Goal: Task Accomplishment & Management: Use online tool/utility

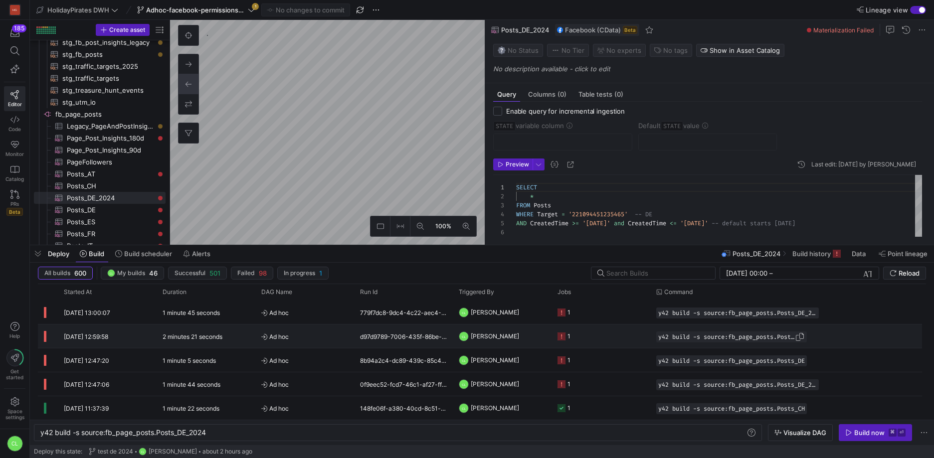
click at [804, 336] on span "Press SPACE to select this row." at bounding box center [800, 337] width 10 height 10
click at [261, 439] on div "y42 build -s source:fb_page_posts.Posts_DE_2024 y42 build -s source:fb_page_pos…" at bounding box center [398, 432] width 728 height 17
click at [263, 438] on div "y42 build -s source:fb_page_posts.Posts_DE_2024 y42 build -s source:fb_page_pos…" at bounding box center [398, 432] width 728 height 17
click at [265, 437] on div "y42 build -s source:fb_page_posts.Posts_DE_2024 y42 build -s source:fb_page_pos…" at bounding box center [398, 432] width 728 height 17
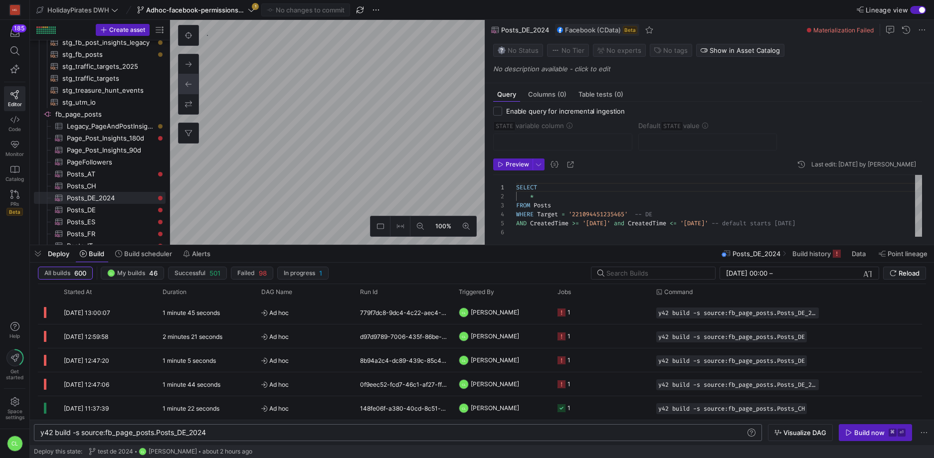
click at [266, 437] on div "y42 build -s source:fb_page_posts.Posts_DE_2024 y42 build -s source:fb_page_pos…" at bounding box center [398, 432] width 728 height 17
click at [274, 431] on div "y42 build -s source:fb_page_posts.Posts_DE_2024" at bounding box center [392, 433] width 705 height 8
click at [213, 433] on div "y42 build -s source:fb_page_posts.Posts_DE_2024" at bounding box center [392, 433] width 705 height 8
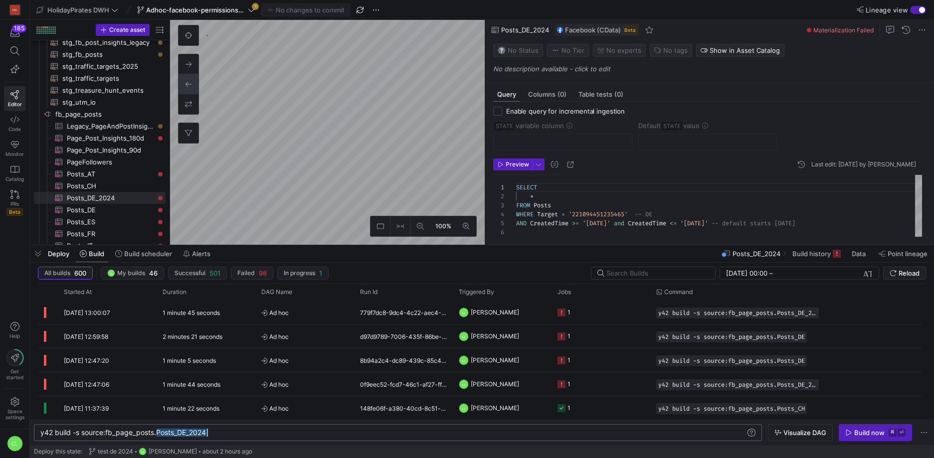
click at [213, 433] on div "y42 build -s source:fb_page_posts.Posts_DE_2024" at bounding box center [392, 433] width 705 height 8
click at [280, 433] on div "y42 build -s source:fb_page_posts.Posts_DE_2024" at bounding box center [392, 433] width 705 height 8
click at [867, 436] on div "Build now" at bounding box center [869, 433] width 30 height 8
click at [258, 436] on div "y42 build -s source:fb_page_posts.Posts_DE_2024" at bounding box center [392, 433] width 705 height 8
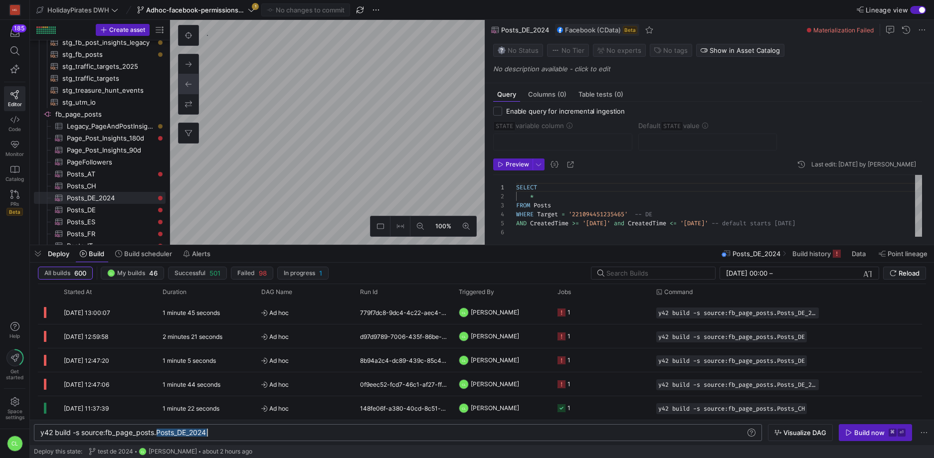
click at [258, 436] on div "y42 build -s source:fb_page_posts.Posts_DE_2024" at bounding box center [392, 433] width 705 height 8
type textarea "y42 build -s source:fb_page_posts.Posts_DE"
click at [857, 436] on div "Build now" at bounding box center [869, 433] width 30 height 8
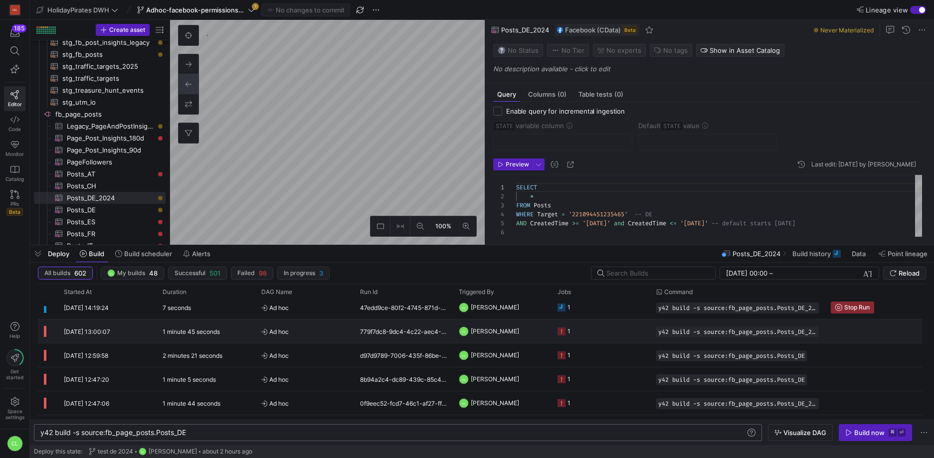
scroll to position [0, 0]
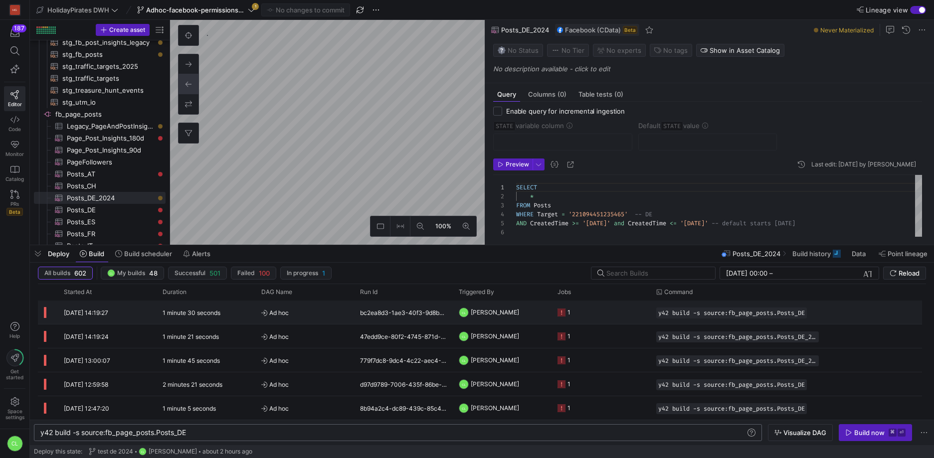
click at [628, 313] on y42-job-status-cell-renderer "1" at bounding box center [600, 312] width 87 height 22
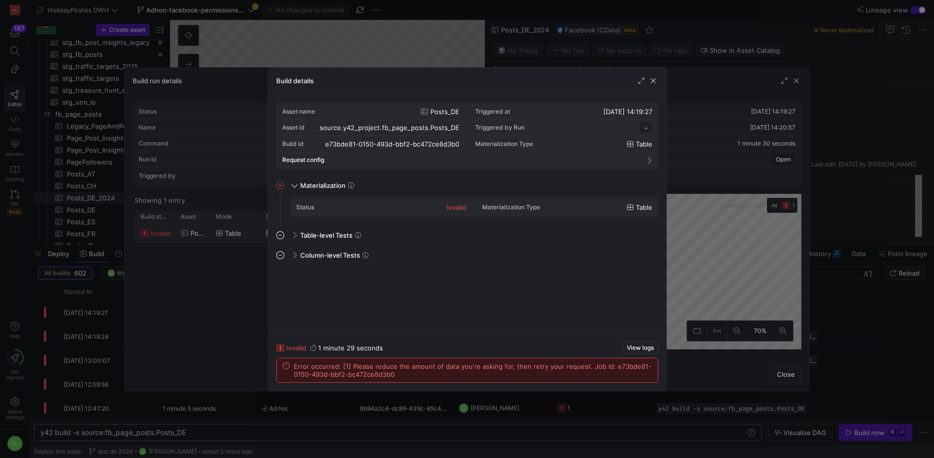
scroll to position [90, 0]
click at [671, 369] on div at bounding box center [467, 229] width 934 height 458
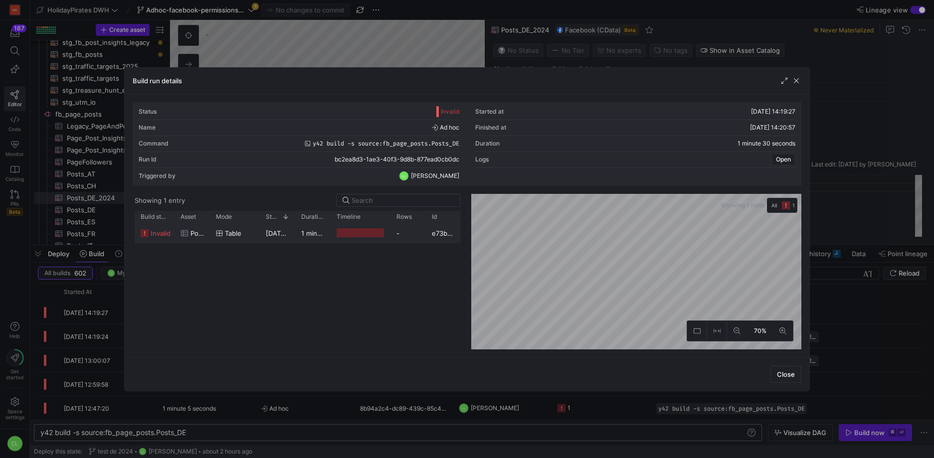
click at [647, 406] on div at bounding box center [467, 229] width 934 height 458
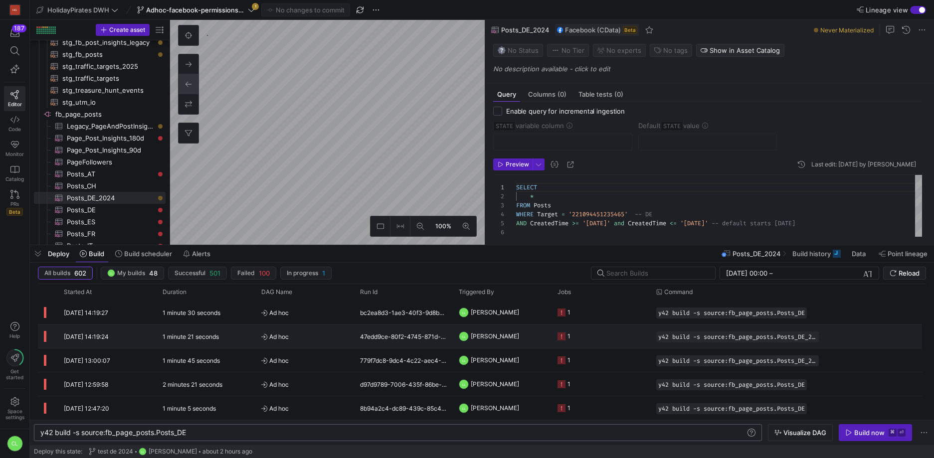
click at [608, 330] on y42-job-status-cell-renderer "1" at bounding box center [600, 336] width 87 height 22
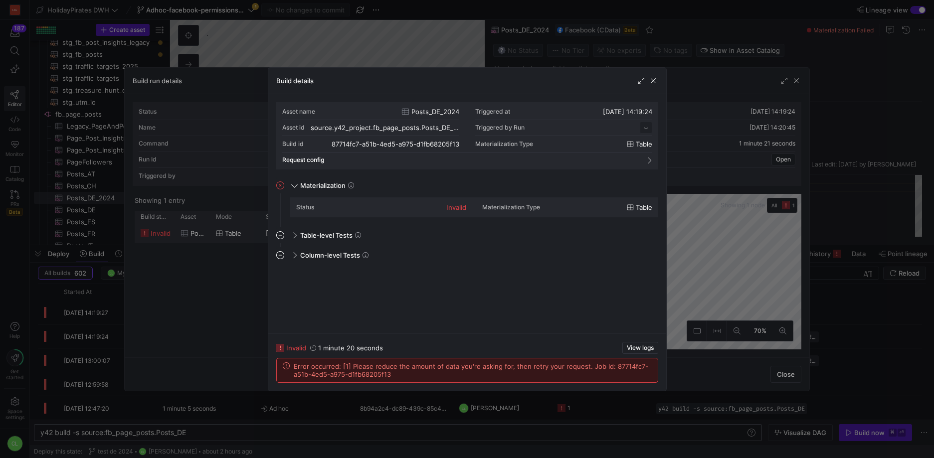
click at [619, 411] on div at bounding box center [467, 229] width 934 height 458
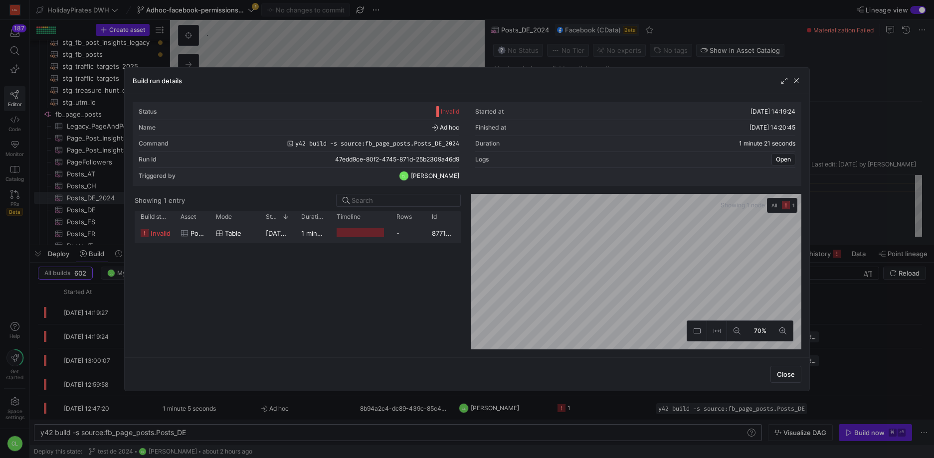
click at [624, 414] on div at bounding box center [467, 229] width 934 height 458
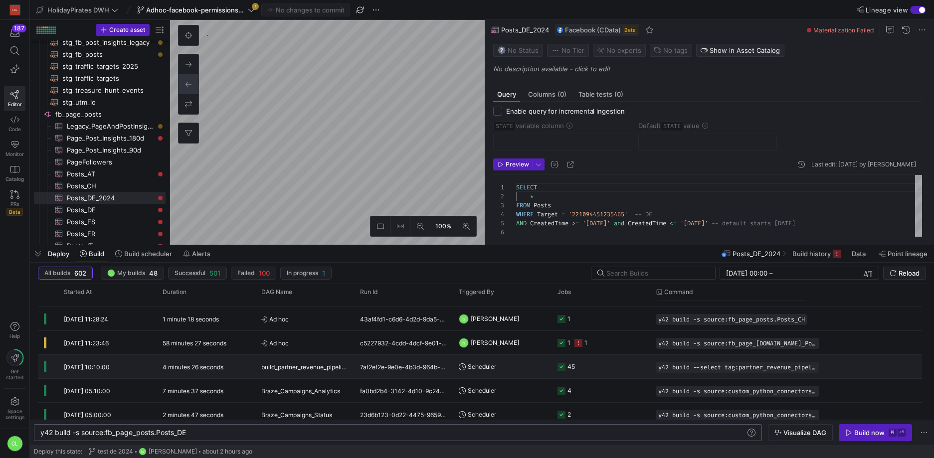
scroll to position [167, 0]
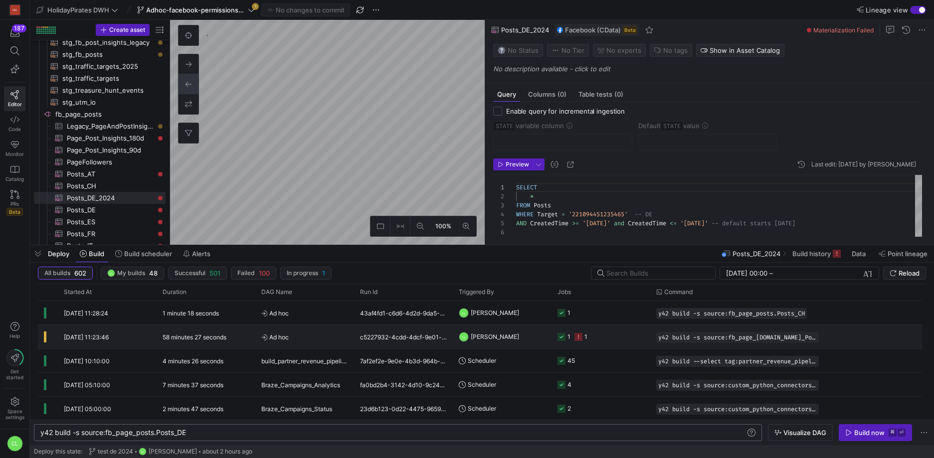
click at [619, 343] on y42-job-status-cell-renderer "1 1" at bounding box center [600, 337] width 87 height 22
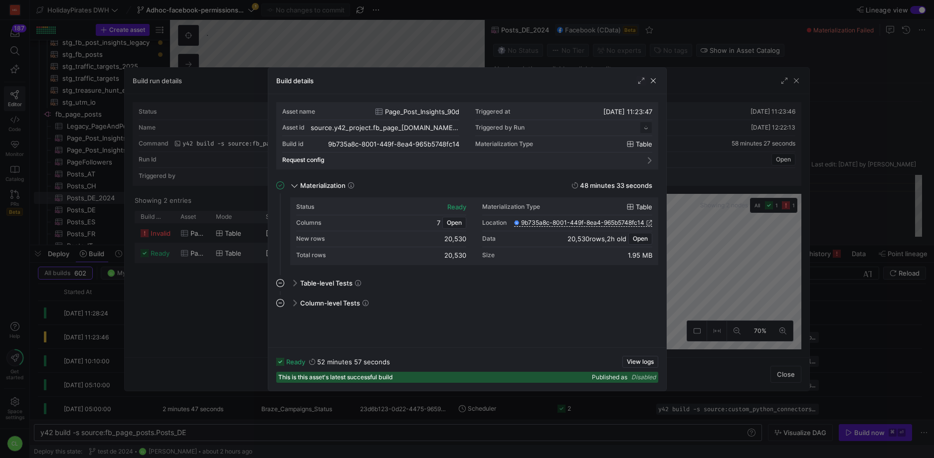
scroll to position [90, 0]
click at [720, 283] on div at bounding box center [467, 229] width 934 height 458
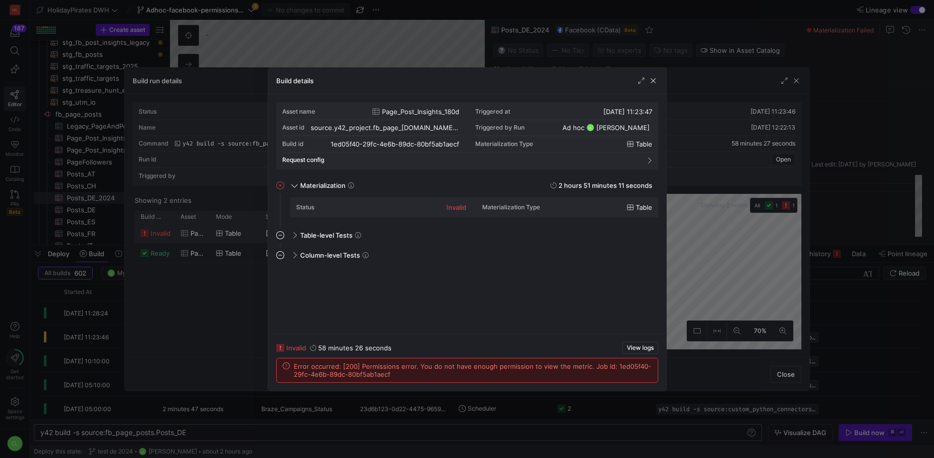
click at [729, 280] on div at bounding box center [467, 229] width 934 height 458
click at [720, 279] on div at bounding box center [467, 229] width 934 height 458
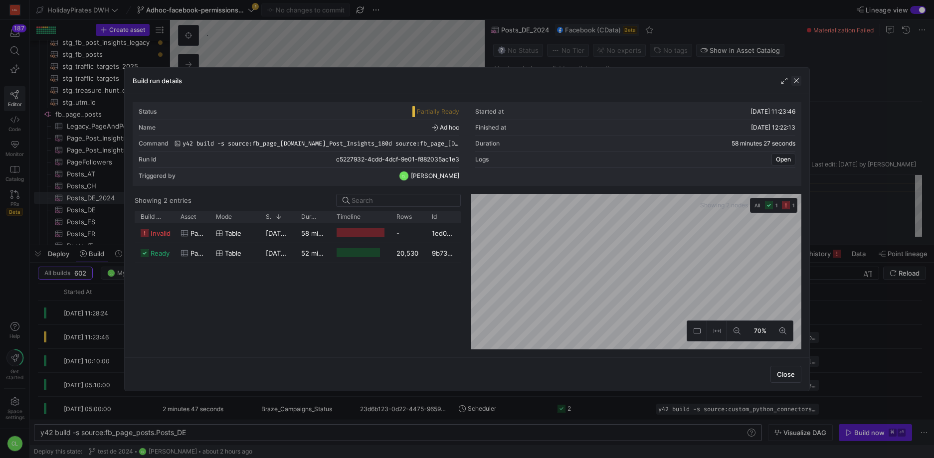
click at [794, 83] on span "button" at bounding box center [796, 81] width 10 height 10
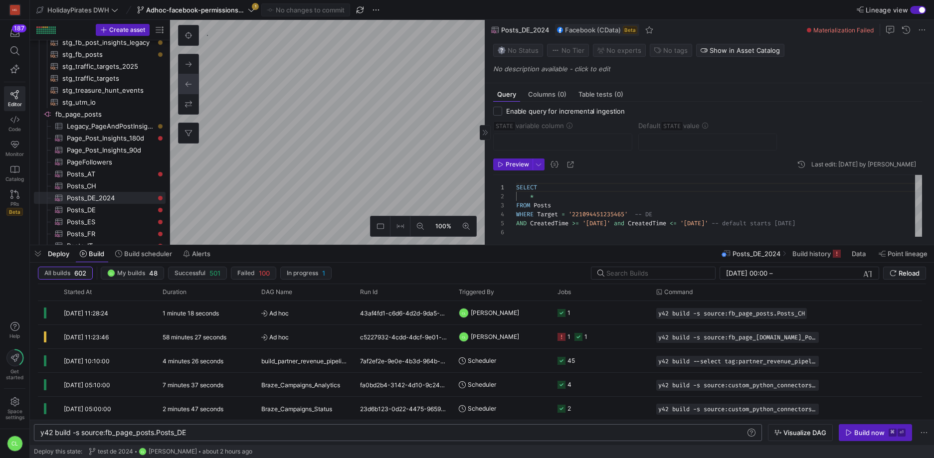
click at [797, 82] on y42-asset-editor-sidebar "Status No Status Tier No Tier Experts No expert s Tags No tags Show in Asset Ca…" at bounding box center [709, 61] width 449 height 43
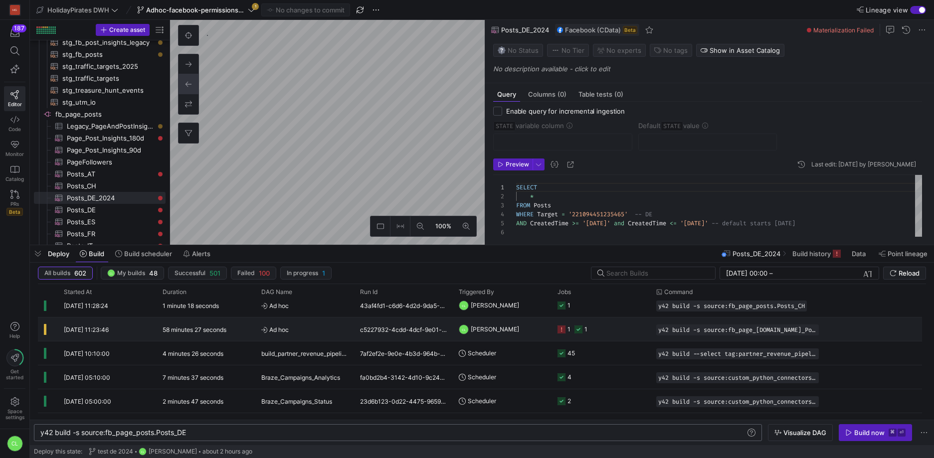
scroll to position [191, 0]
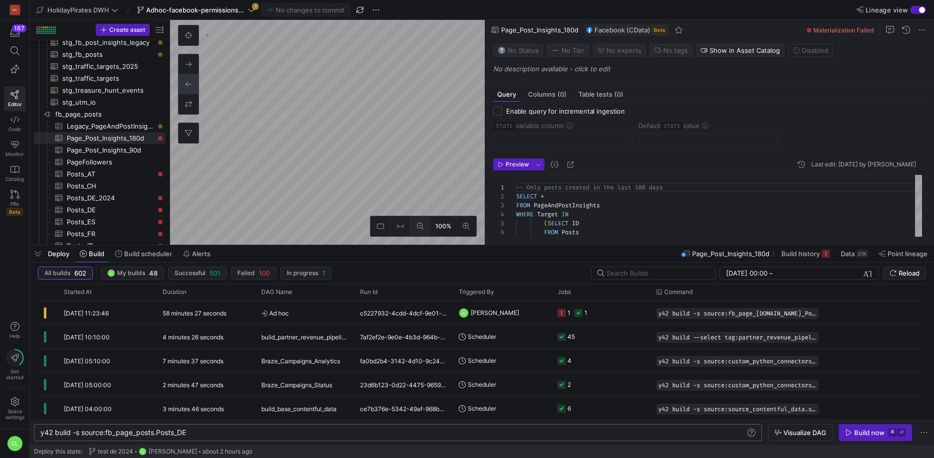
scroll to position [27, 0]
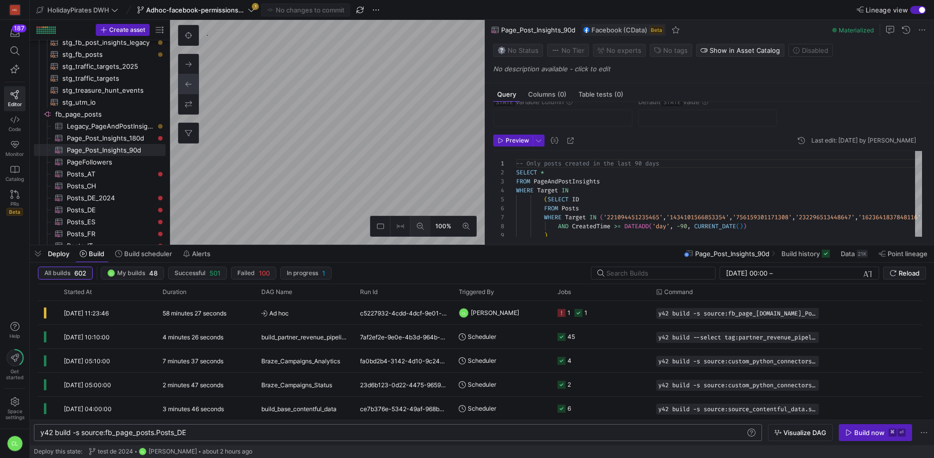
type textarea "-- Only posts created in the last 180 days SELECT * FROM PageAndPostInsights WH…"
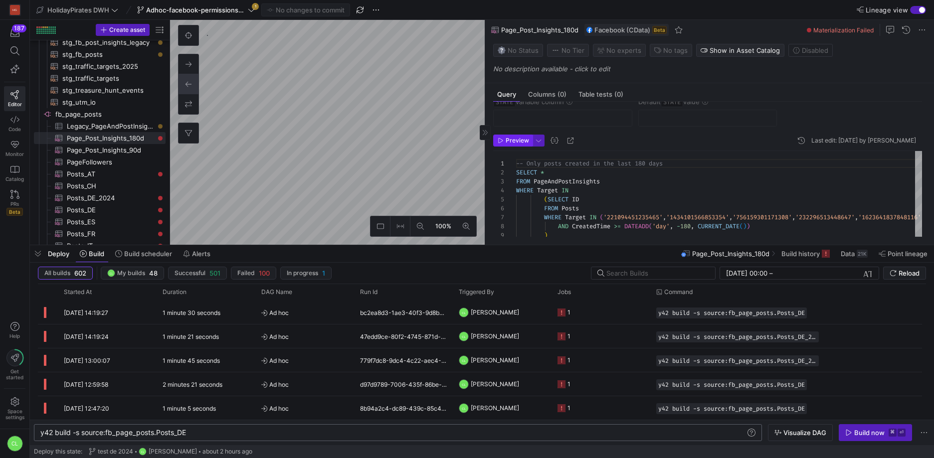
click at [511, 146] on span "button" at bounding box center [513, 140] width 38 height 11
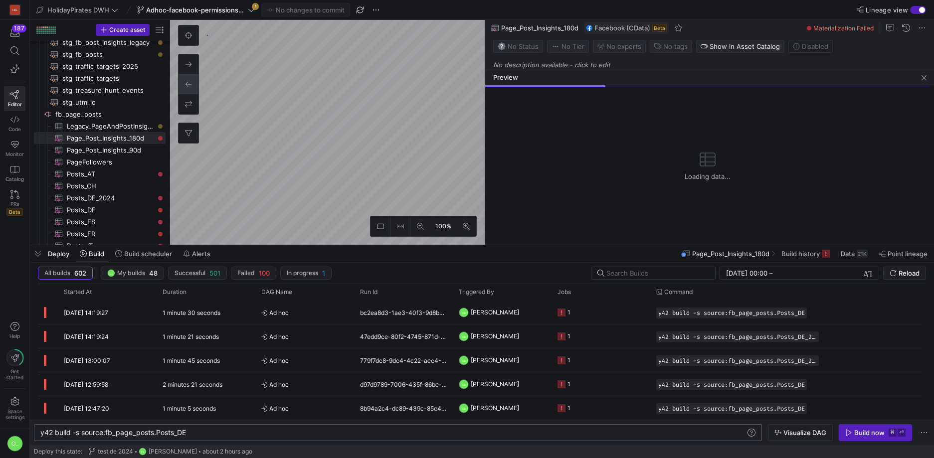
click at [556, 255] on div "Deploy Build Build scheduler Alerts Page_Post_Insights_180d Build history Data …" at bounding box center [482, 253] width 904 height 17
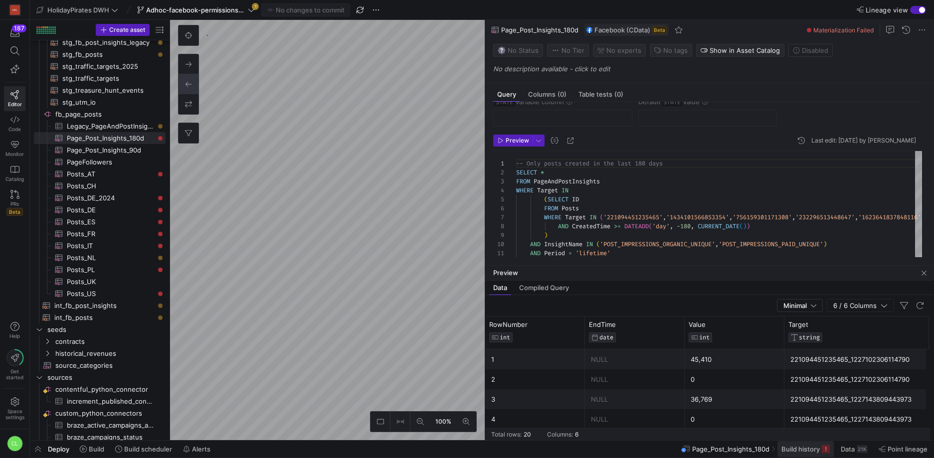
click at [799, 452] on span "Build history" at bounding box center [800, 449] width 38 height 8
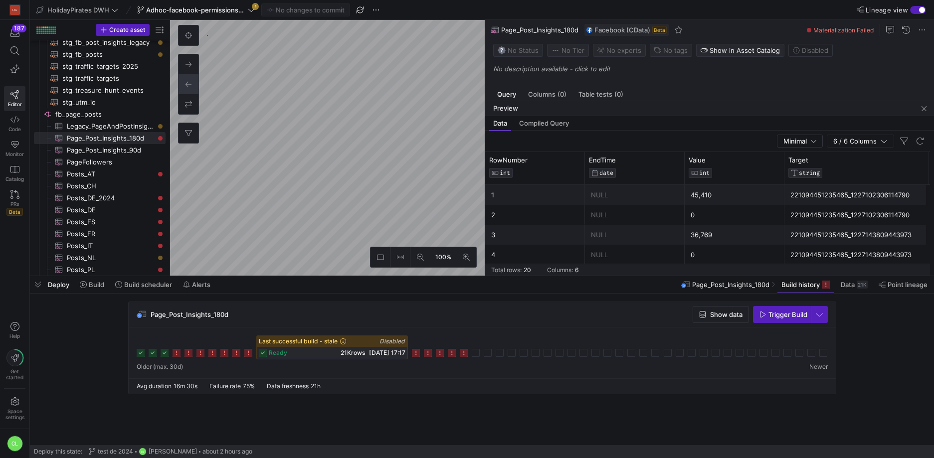
checkbox input "true"
type input "STATE"
type input "[DATE]"
type textarea "SELECT * , CreatedTime as STATE FROM Posts WHERE Target = '221094451235465' -- …"
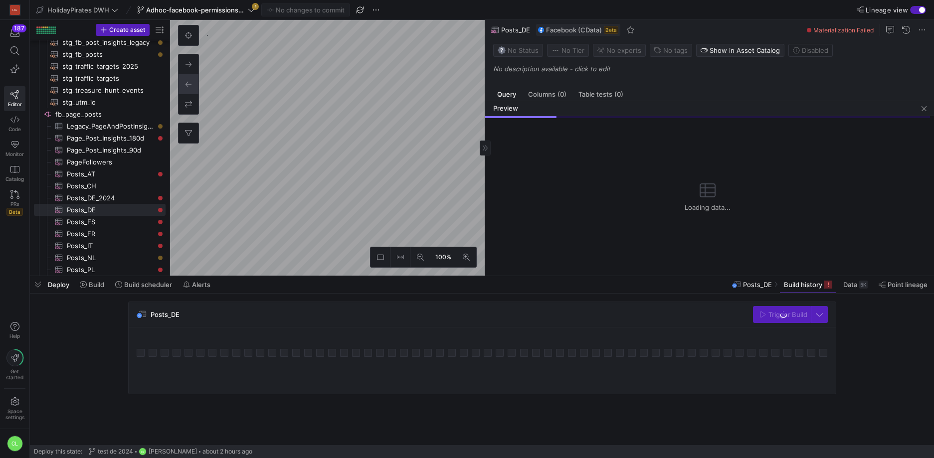
scroll to position [63, 0]
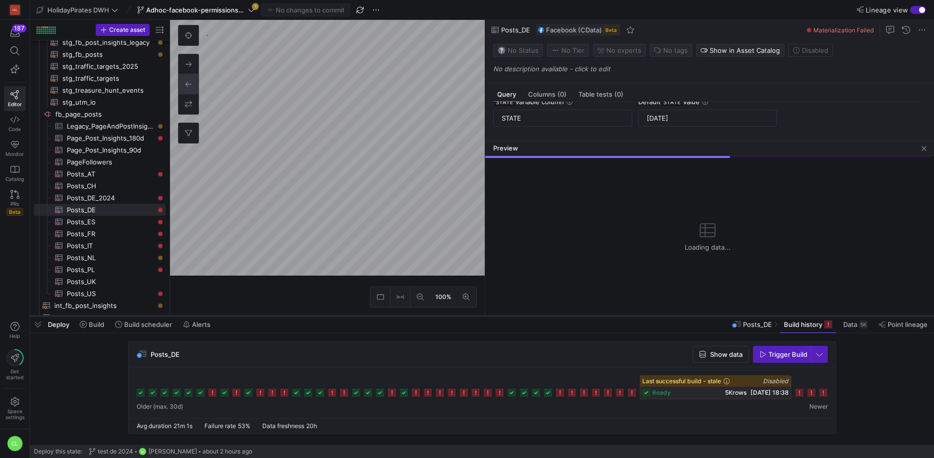
drag, startPoint x: 702, startPoint y: 276, endPoint x: 696, endPoint y: 316, distance: 40.3
click at [696, 316] on div at bounding box center [482, 316] width 904 height 4
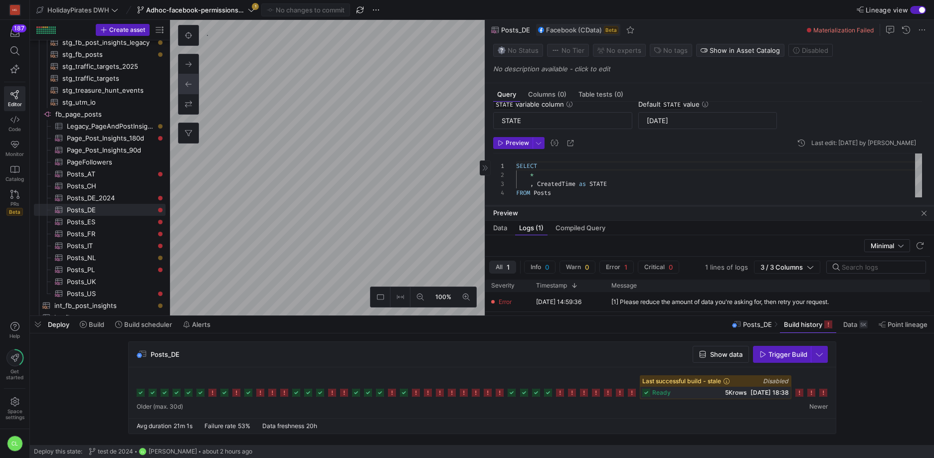
scroll to position [27, 0]
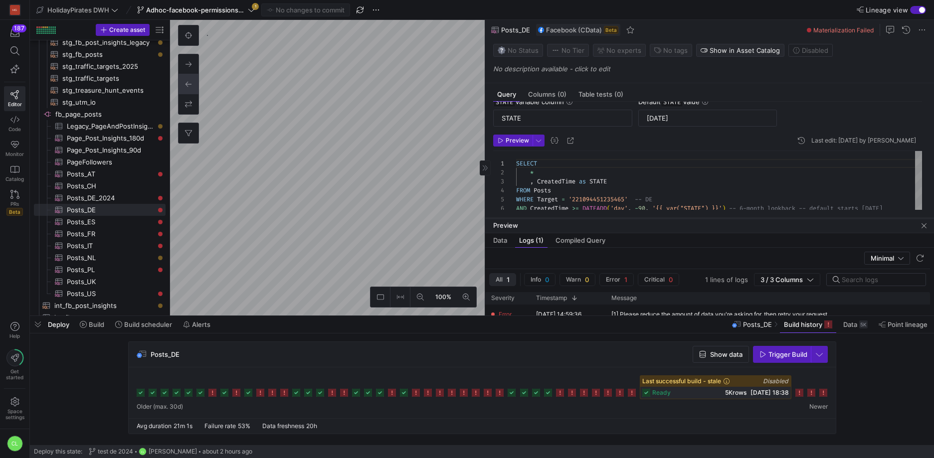
drag, startPoint x: 816, startPoint y: 141, endPoint x: 803, endPoint y: 218, distance: 78.3
click at [803, 218] on div at bounding box center [709, 218] width 449 height 4
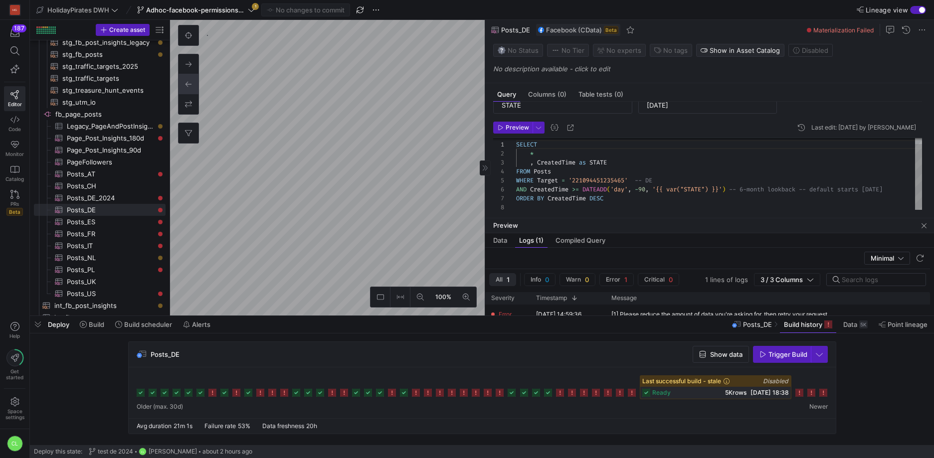
scroll to position [48, 0]
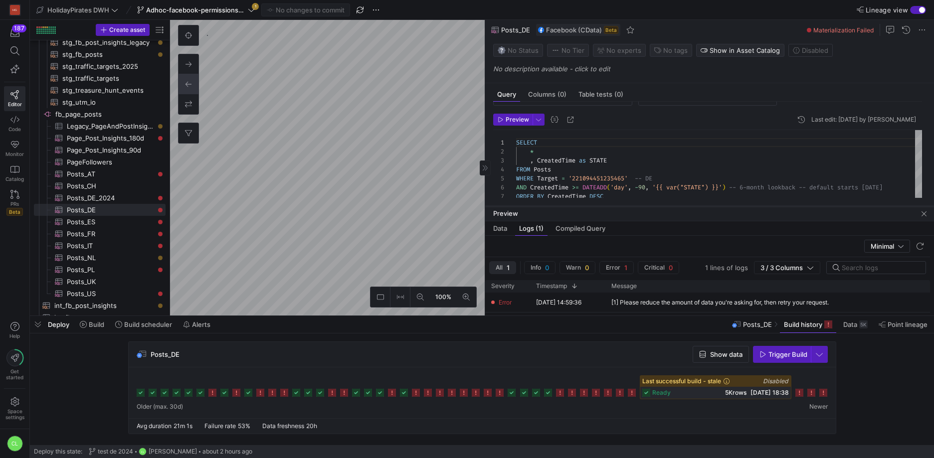
drag, startPoint x: 674, startPoint y: 216, endPoint x: 682, endPoint y: 204, distance: 14.1
click at [682, 204] on div at bounding box center [709, 206] width 449 height 4
click at [671, 395] on div "ready 5K rows [DATE] 18:38" at bounding box center [715, 393] width 151 height 12
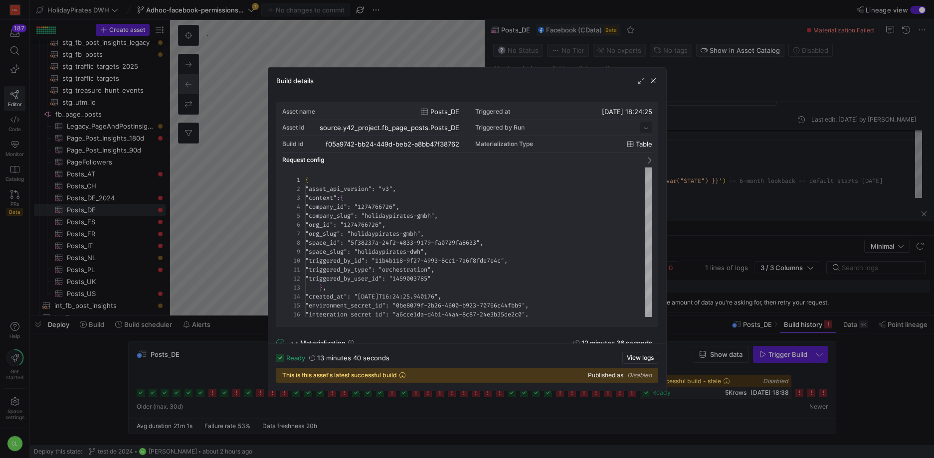
scroll to position [90, 0]
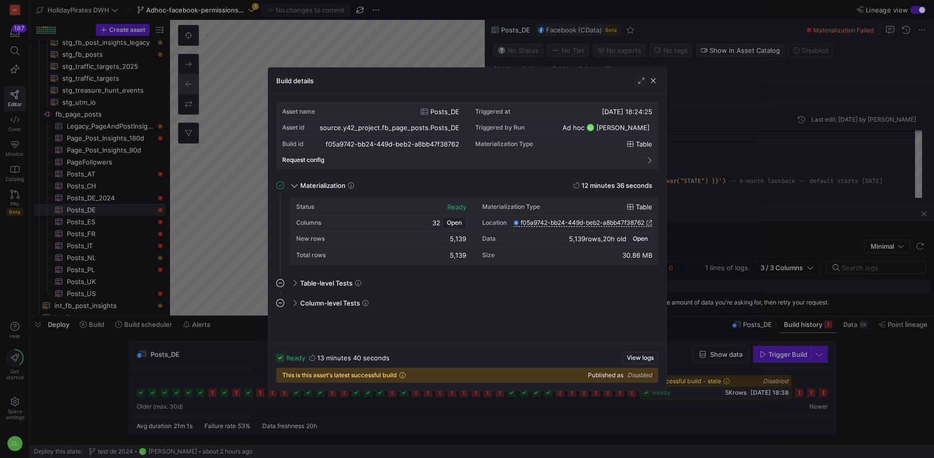
click at [638, 237] on span "Open" at bounding box center [640, 238] width 15 height 7
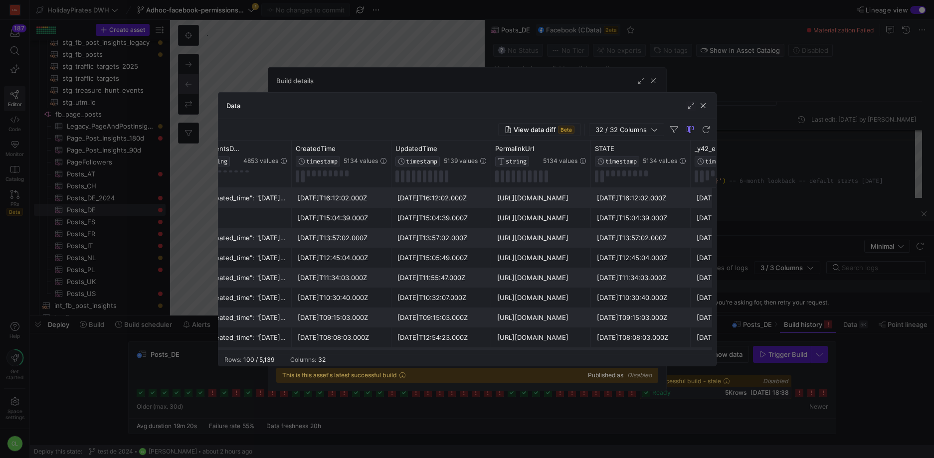
scroll to position [0, 2616]
click at [376, 150] on icon at bounding box center [375, 149] width 8 height 8
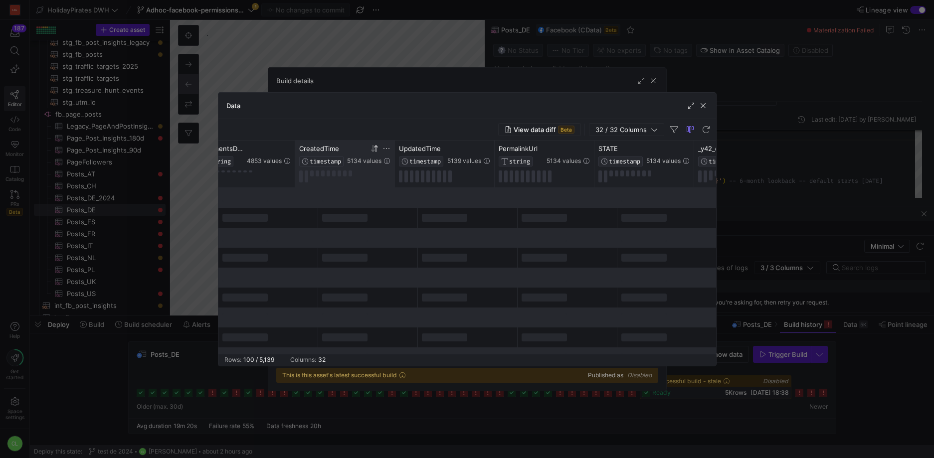
click at [376, 150] on icon at bounding box center [375, 149] width 8 height 8
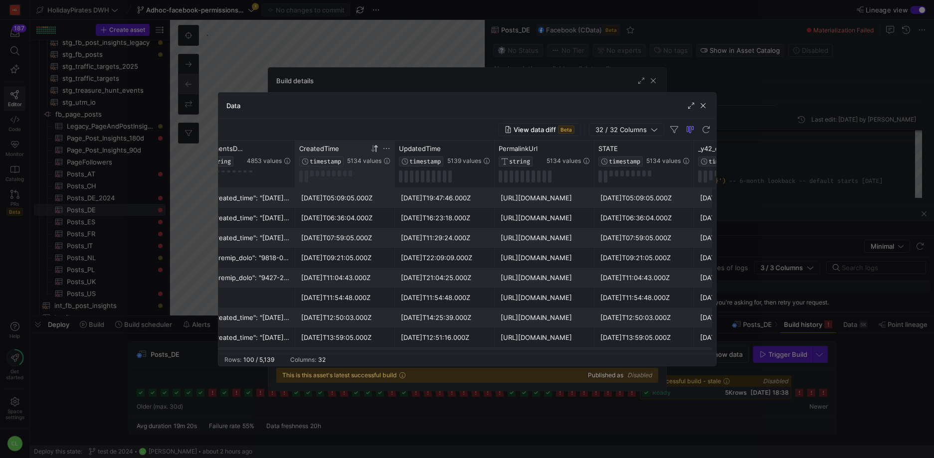
click at [376, 151] on icon at bounding box center [375, 148] width 3 height 7
click at [730, 403] on div at bounding box center [467, 229] width 934 height 458
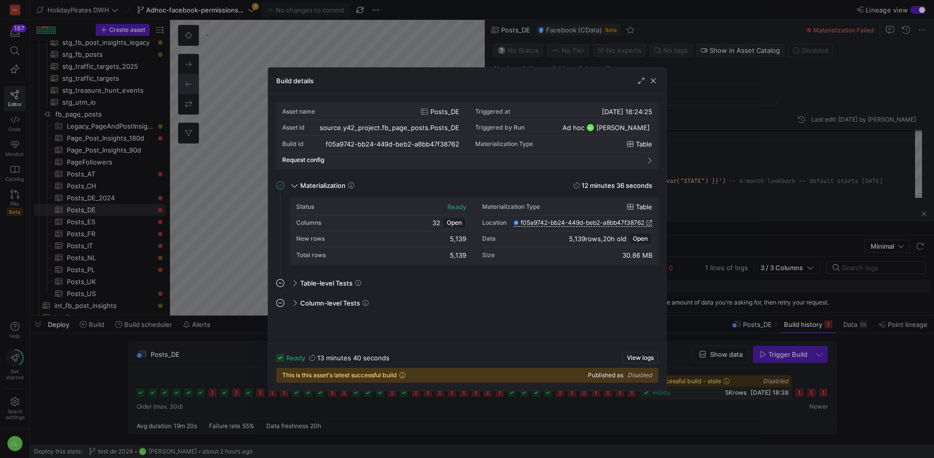
click at [798, 395] on div at bounding box center [467, 229] width 934 height 458
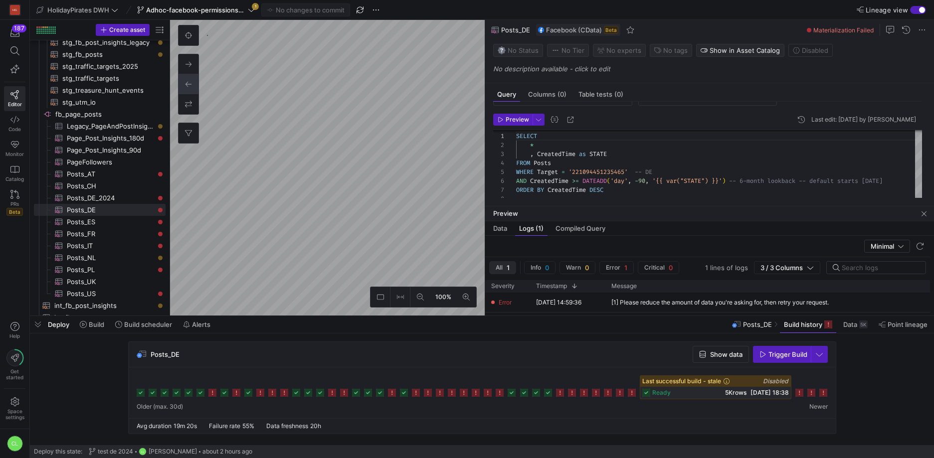
click at [801, 393] on icon at bounding box center [799, 393] width 8 height 8
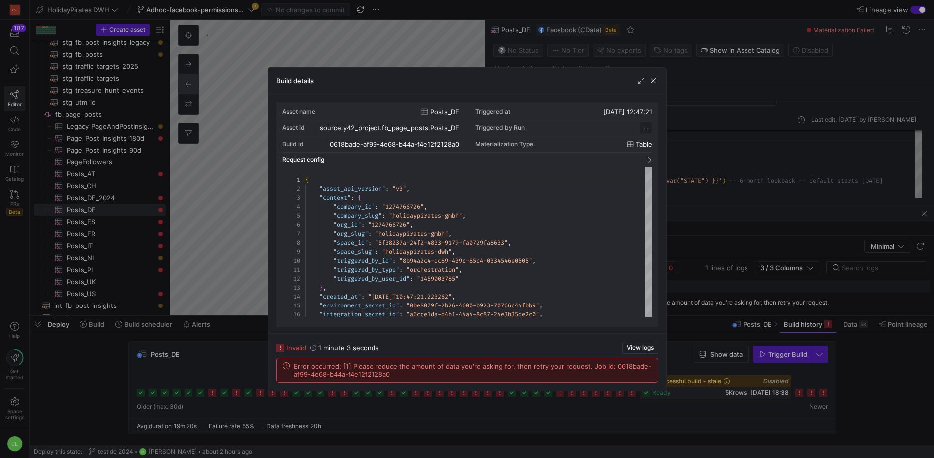
scroll to position [90, 0]
click at [805, 392] on div at bounding box center [467, 229] width 934 height 458
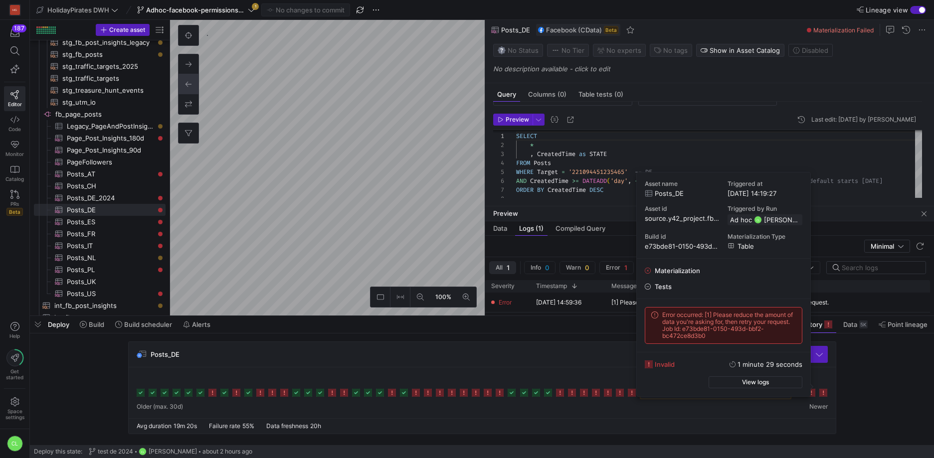
click at [823, 394] on rect at bounding box center [823, 393] width 8 height 8
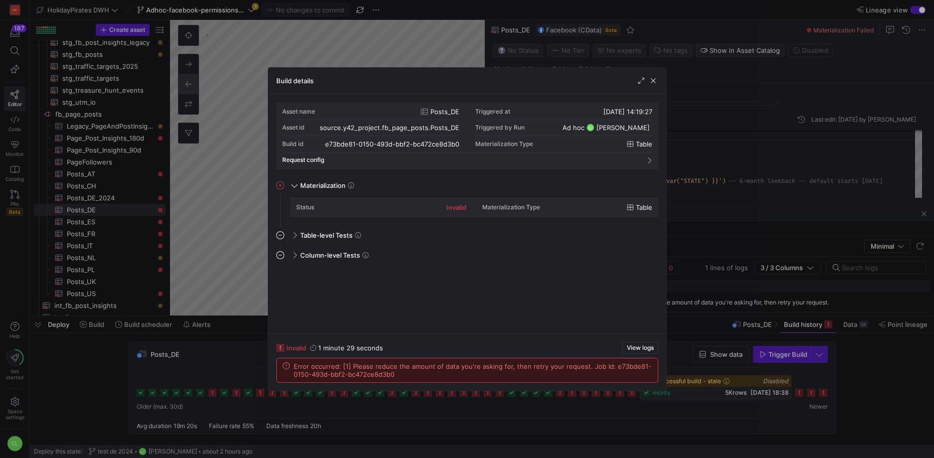
drag, startPoint x: 295, startPoint y: 368, endPoint x: 581, endPoint y: 366, distance: 286.2
click at [581, 366] on span "Error occurred: [1] Please reduce the amount of data you're asking for, then re…" at bounding box center [473, 371] width 358 height 16
copy span "Error occurred: [1] Please reduce the amount of data you're asking for, then re…"
click at [656, 85] on span "button" at bounding box center [653, 81] width 10 height 10
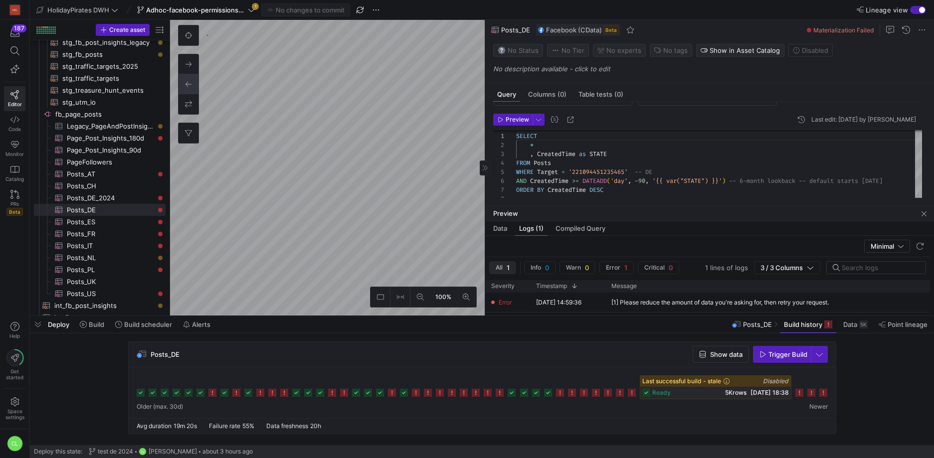
click at [655, 82] on y42-asset-editor-sidebar "Status No Status Tier No Tier Experts No expert s Tags No tags Show in Asset Ca…" at bounding box center [709, 61] width 449 height 43
checkbox input "false"
type textarea "-- Only posts created in the last 90 days SELECT * FROM PageAndPostInsights WHE…"
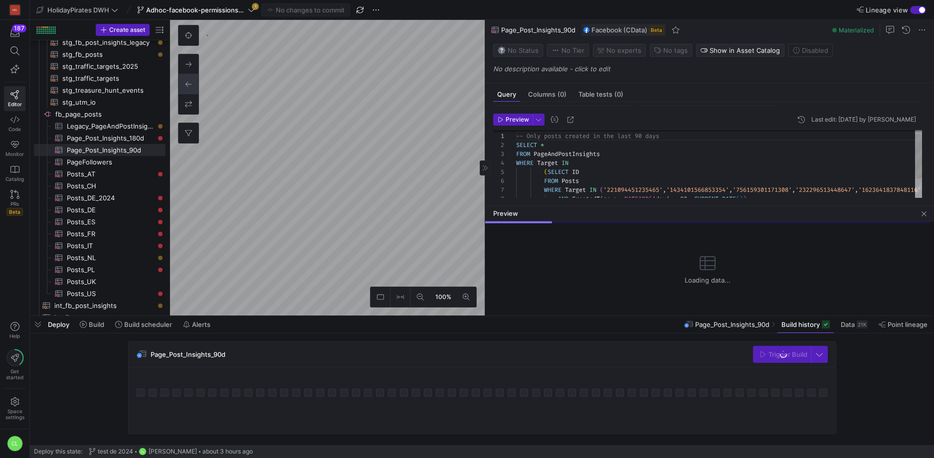
scroll to position [81, 0]
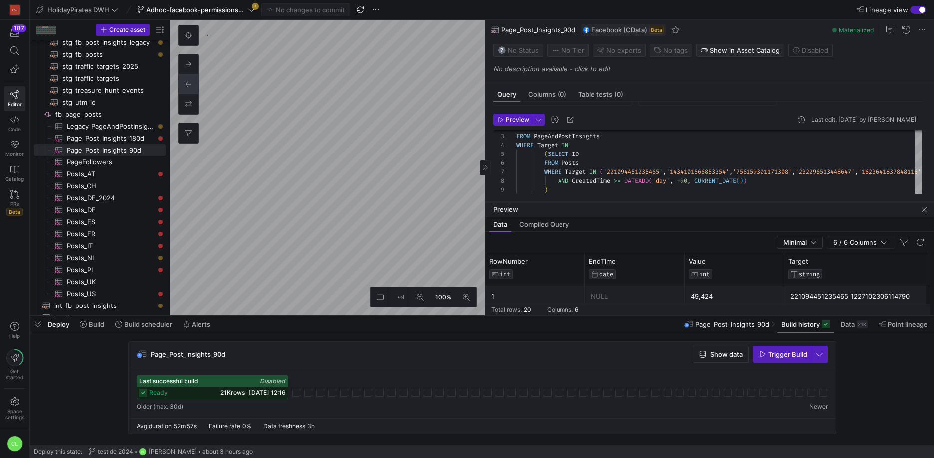
drag, startPoint x: 611, startPoint y: 205, endPoint x: 620, endPoint y: 201, distance: 10.3
click at [620, 201] on div at bounding box center [709, 202] width 449 height 4
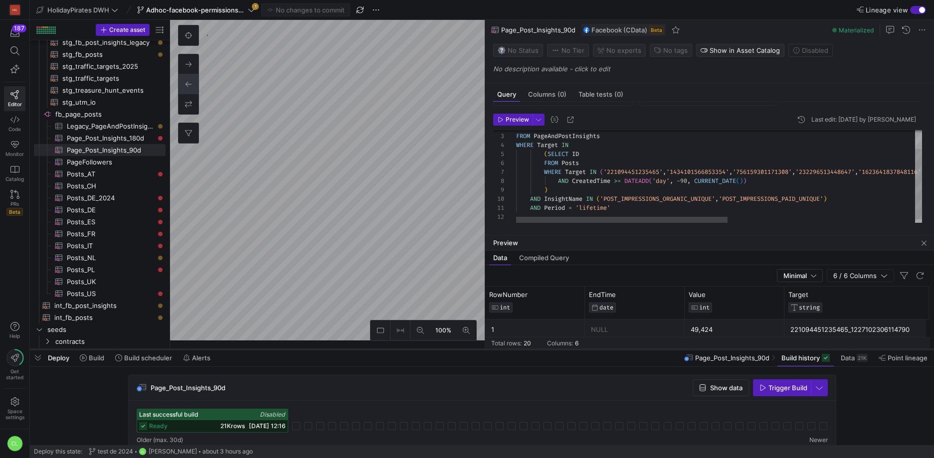
drag, startPoint x: 473, startPoint y: 316, endPoint x: 470, endPoint y: 349, distance: 33.5
click at [470, 349] on div at bounding box center [482, 350] width 904 height 4
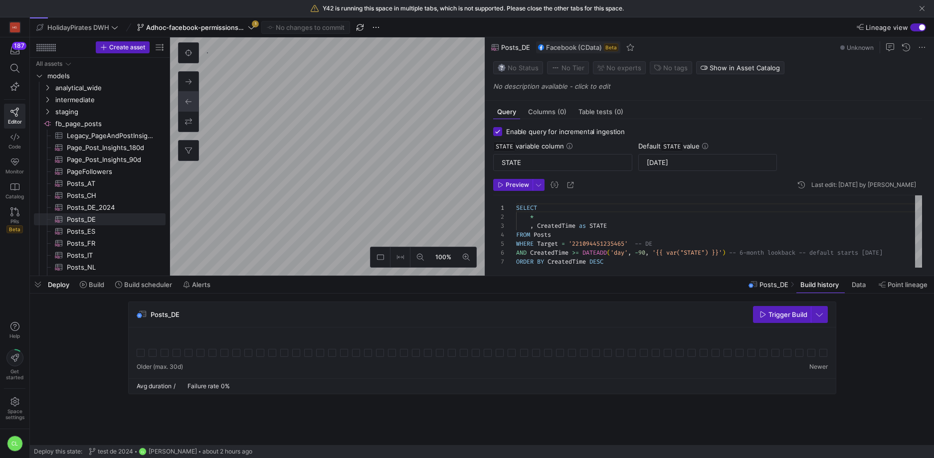
scroll to position [63, 0]
